Goal: Complete application form: Complete application form

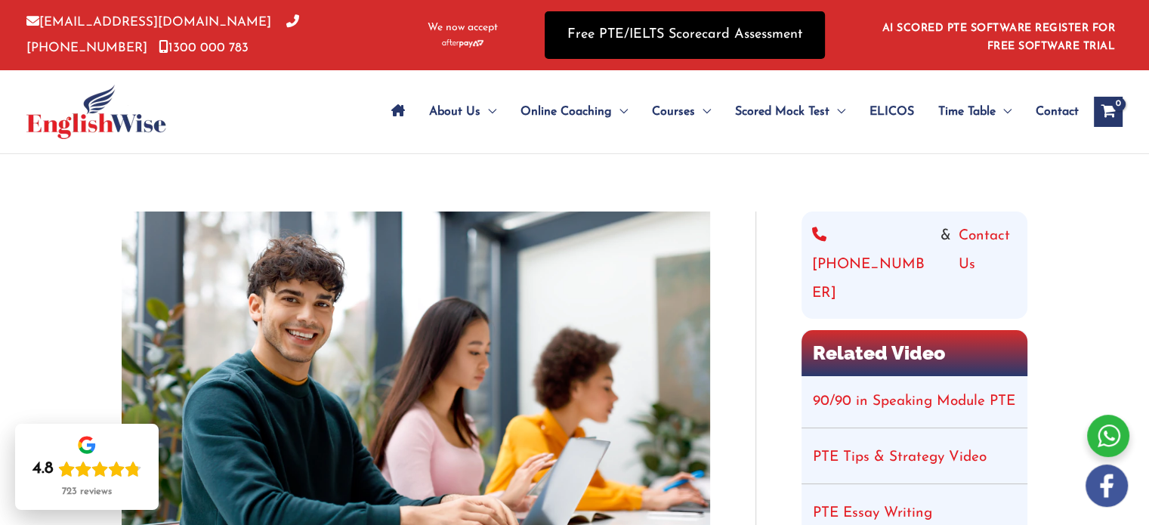
click at [707, 48] on link "Free PTE/IELTS Scorecard Assessment" at bounding box center [685, 35] width 280 height 48
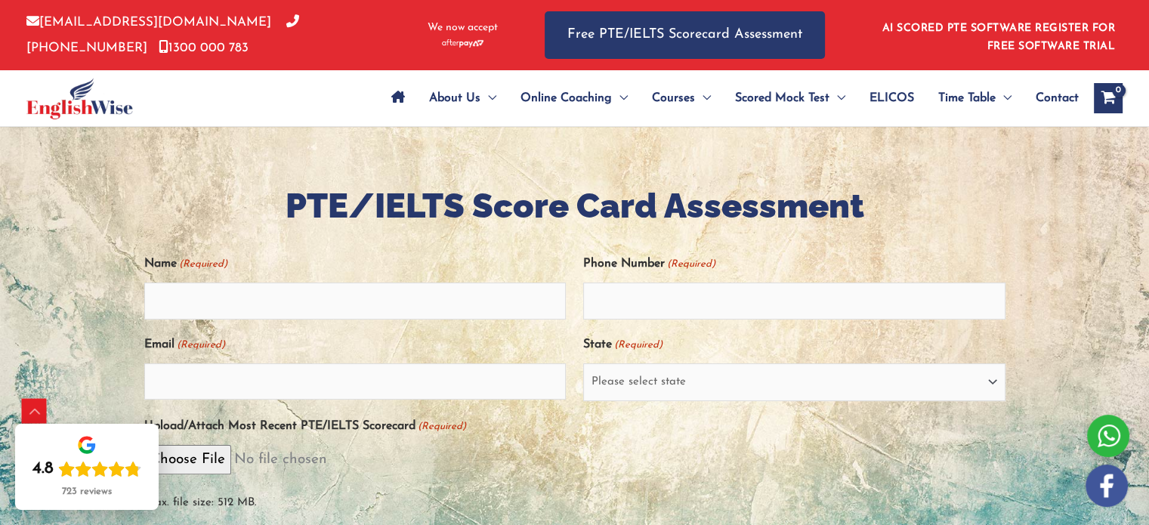
scroll to position [329, 0]
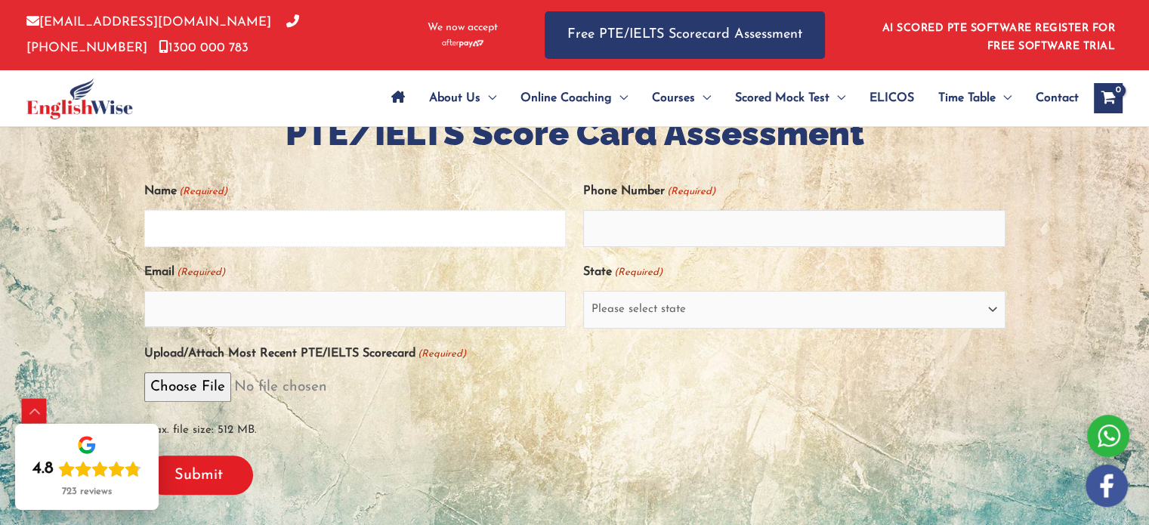
click at [310, 219] on input "Name (Required)" at bounding box center [355, 228] width 422 height 36
click at [622, 224] on input "Phone Number (Required)" at bounding box center [794, 228] width 422 height 36
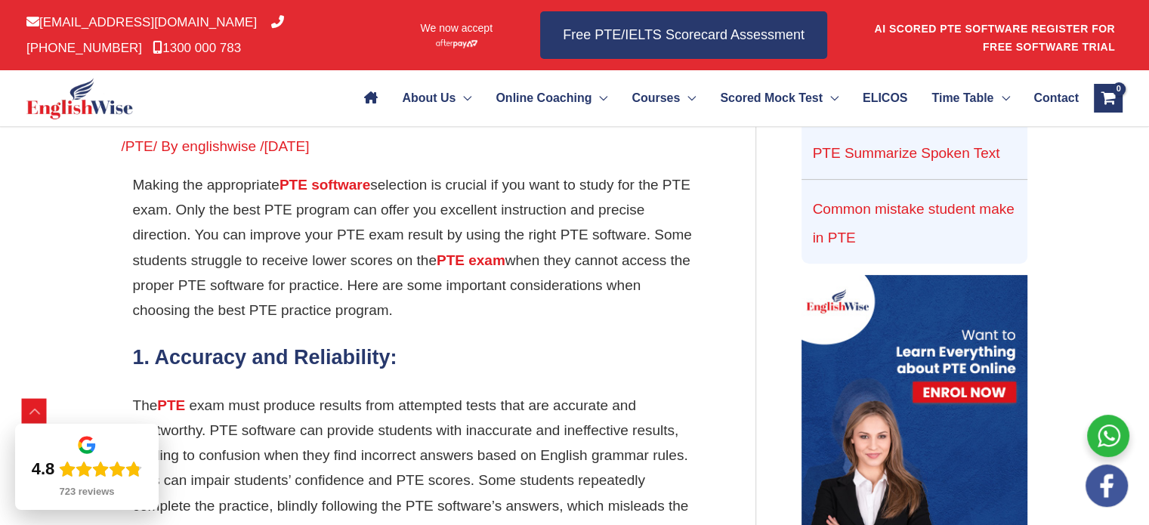
scroll to position [538, 0]
